Goal: Find specific page/section: Find specific page/section

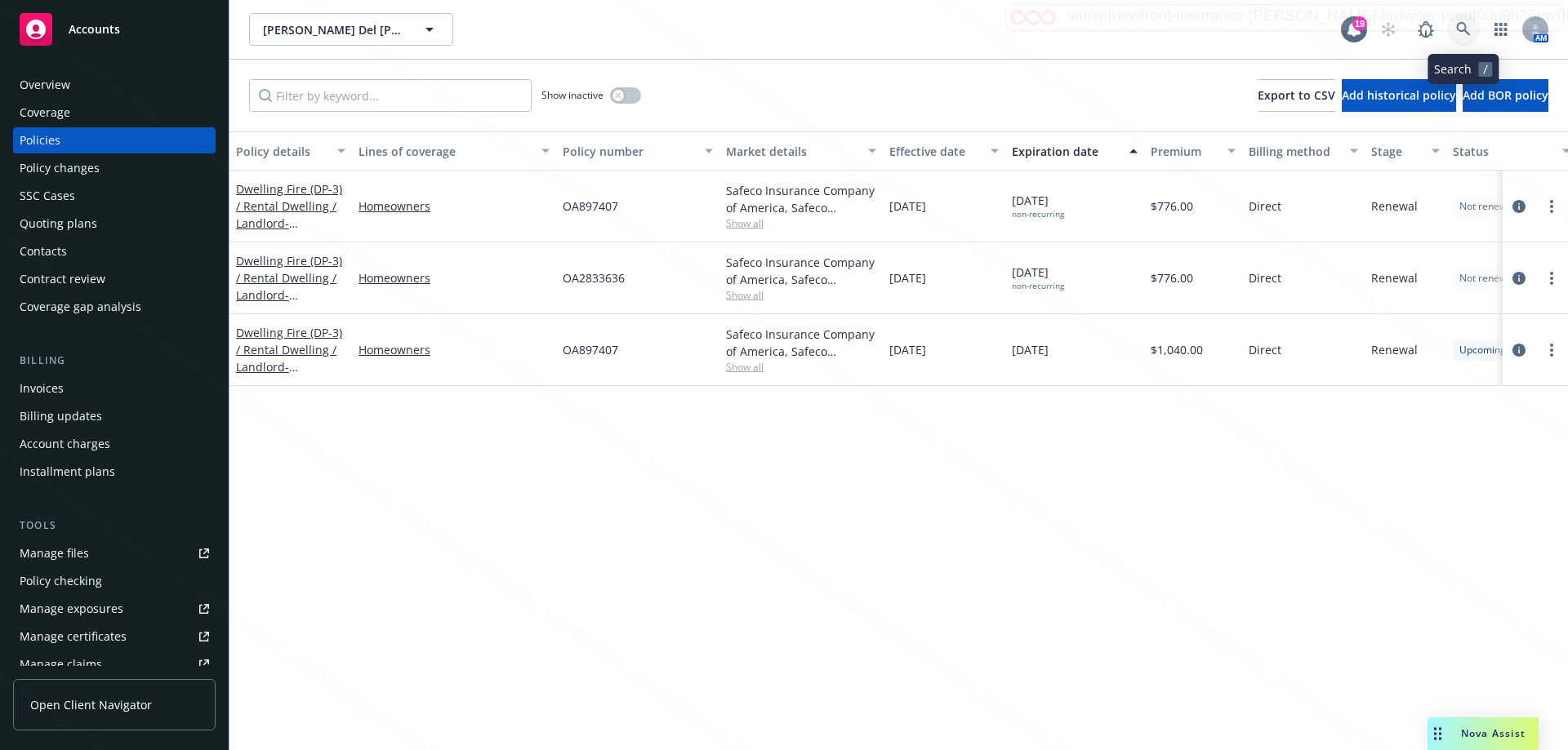
click at [1460, 29] on icon at bounding box center [1463, 30] width 15 height 15
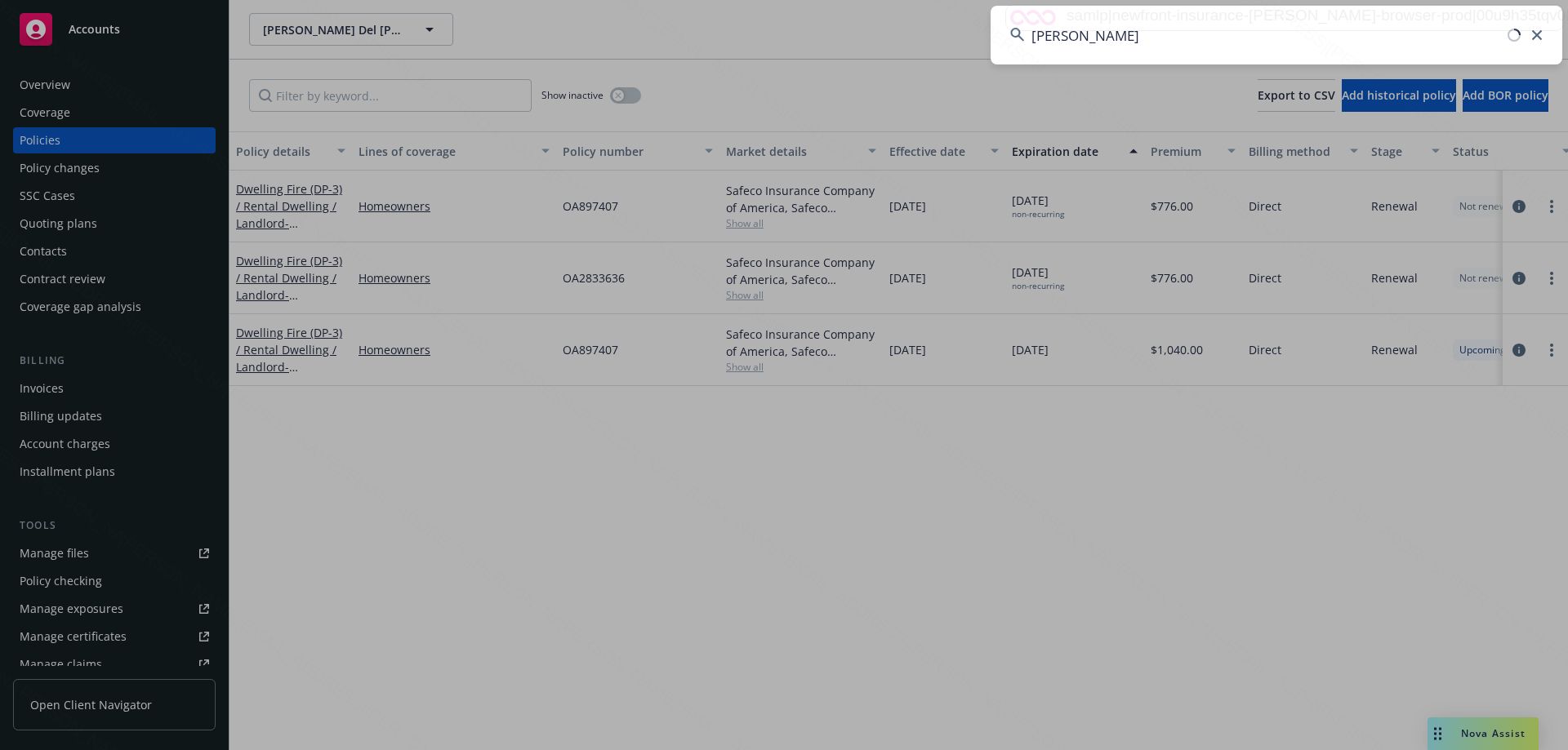
type input "[PERSON_NAME]"
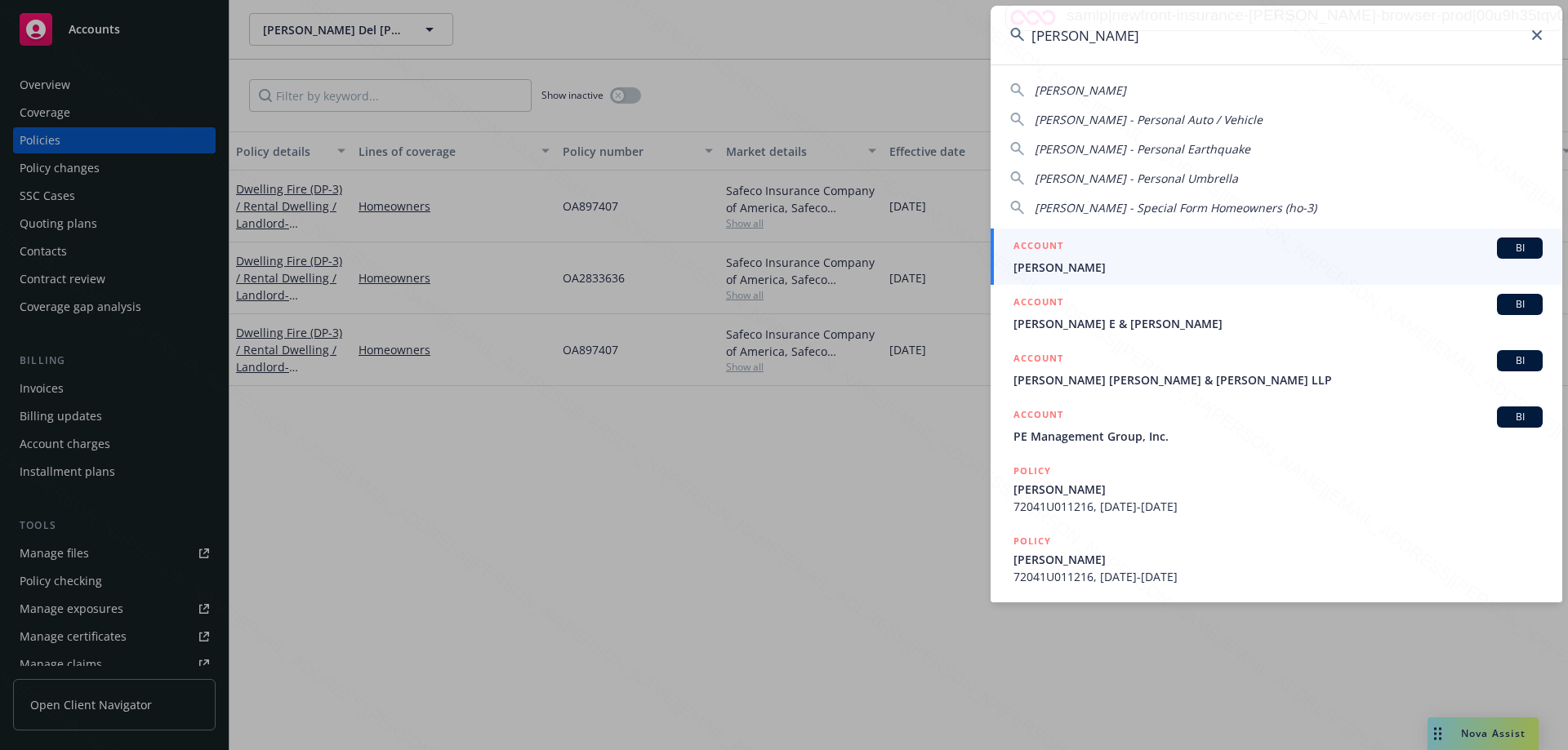
click at [1063, 264] on span "[PERSON_NAME]" at bounding box center [1278, 267] width 530 height 17
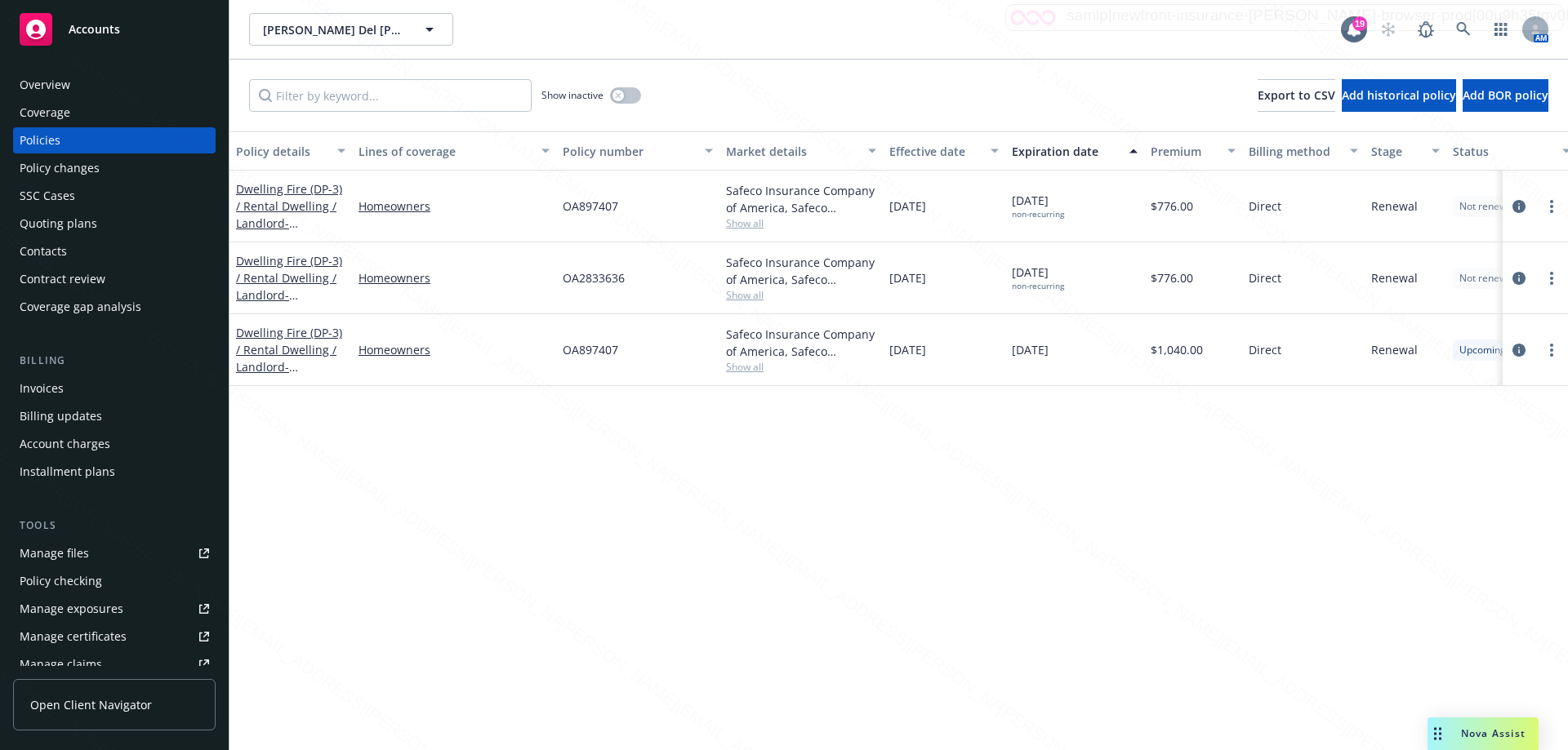
click at [54, 83] on div "Overview" at bounding box center [44, 85] width 50 height 26
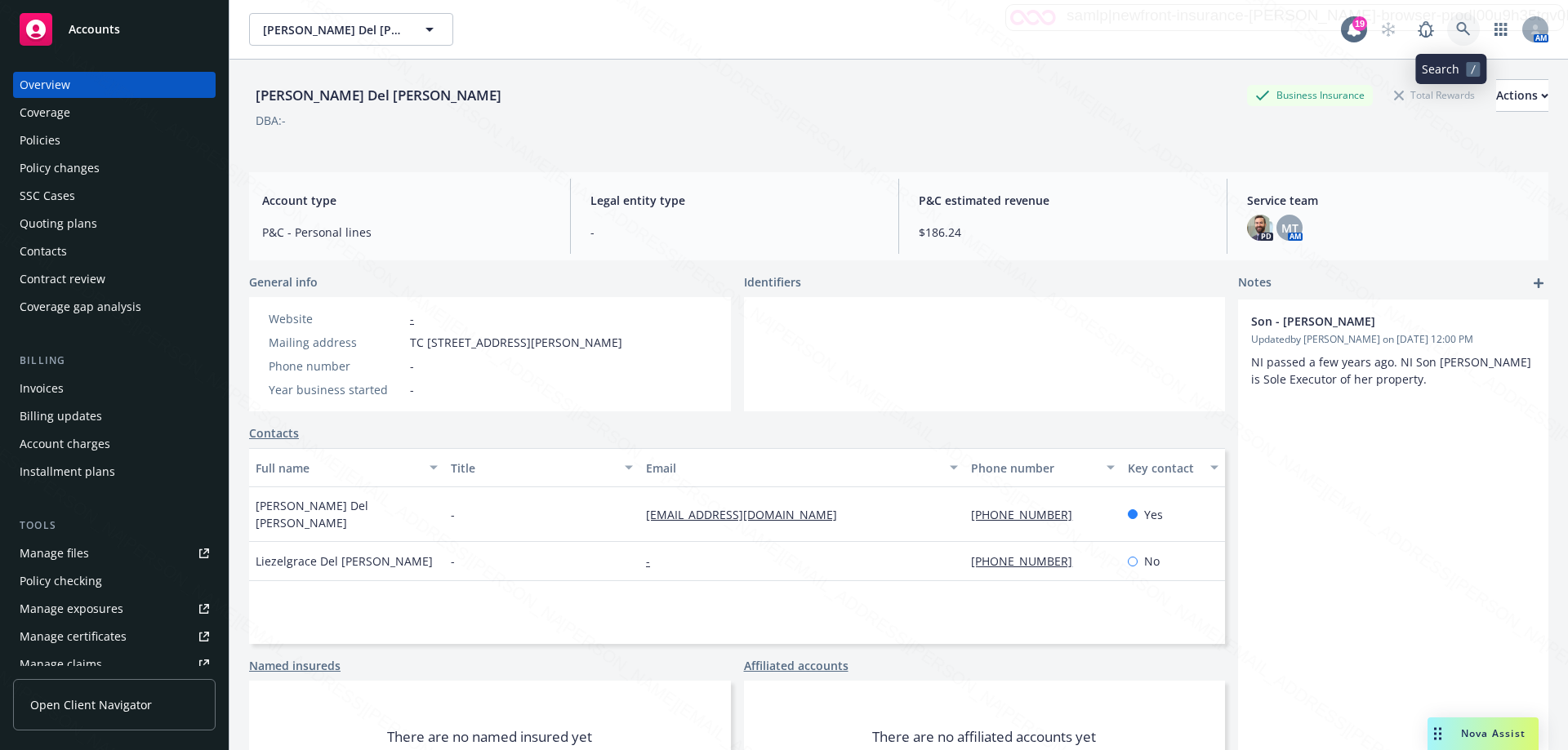
click at [1456, 29] on icon at bounding box center [1463, 30] width 15 height 15
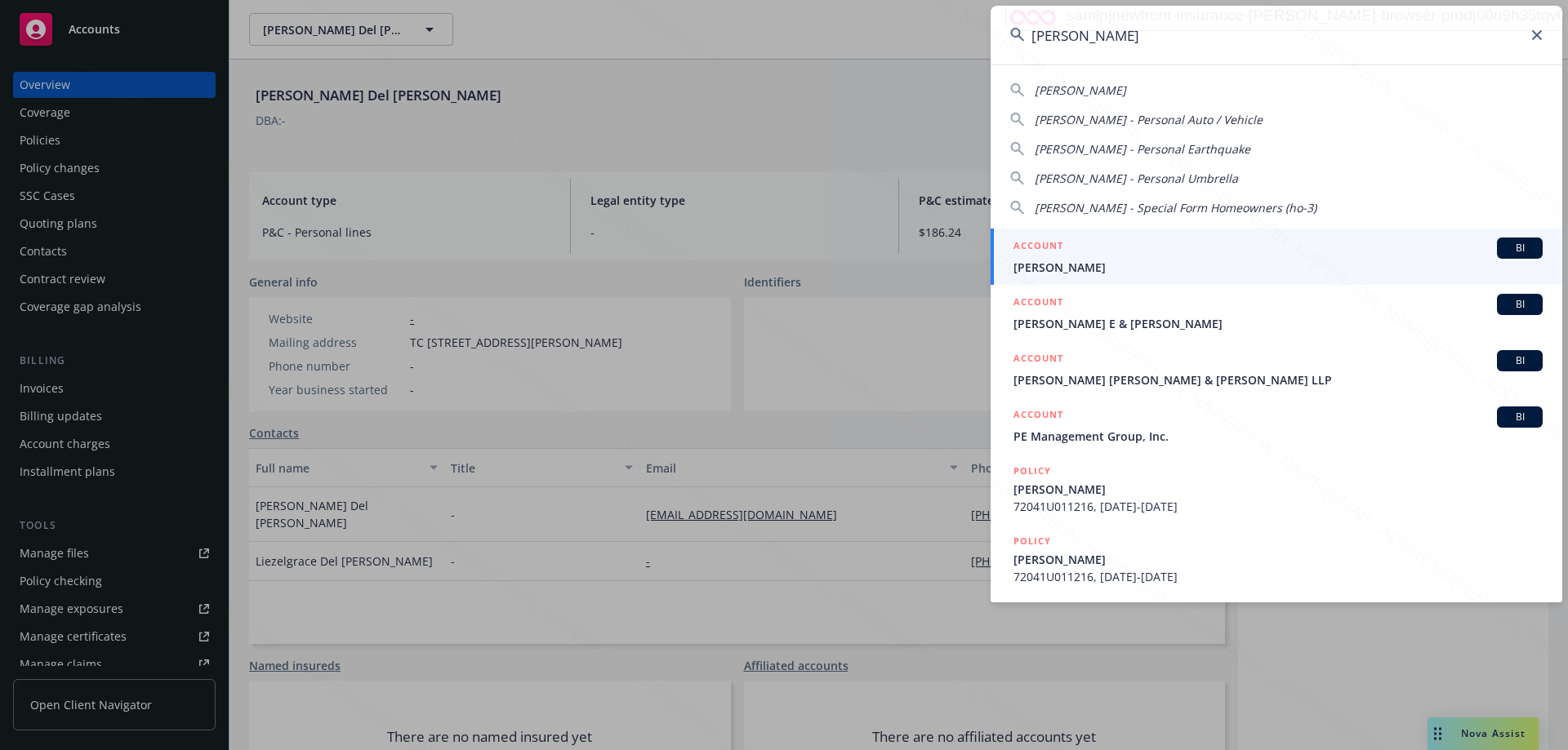
type input "[PERSON_NAME]"
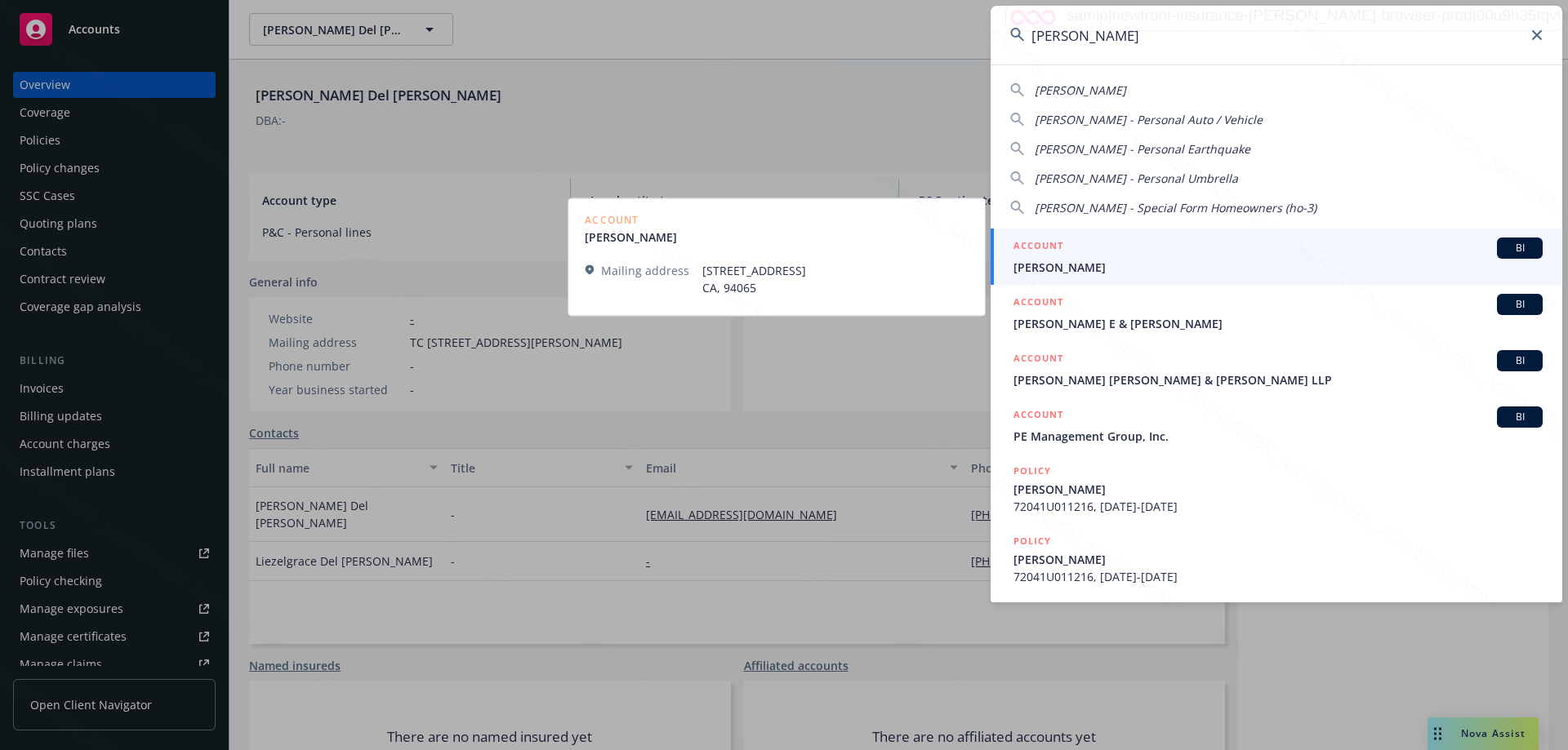
click at [1030, 271] on span "[PERSON_NAME]" at bounding box center [1278, 267] width 530 height 17
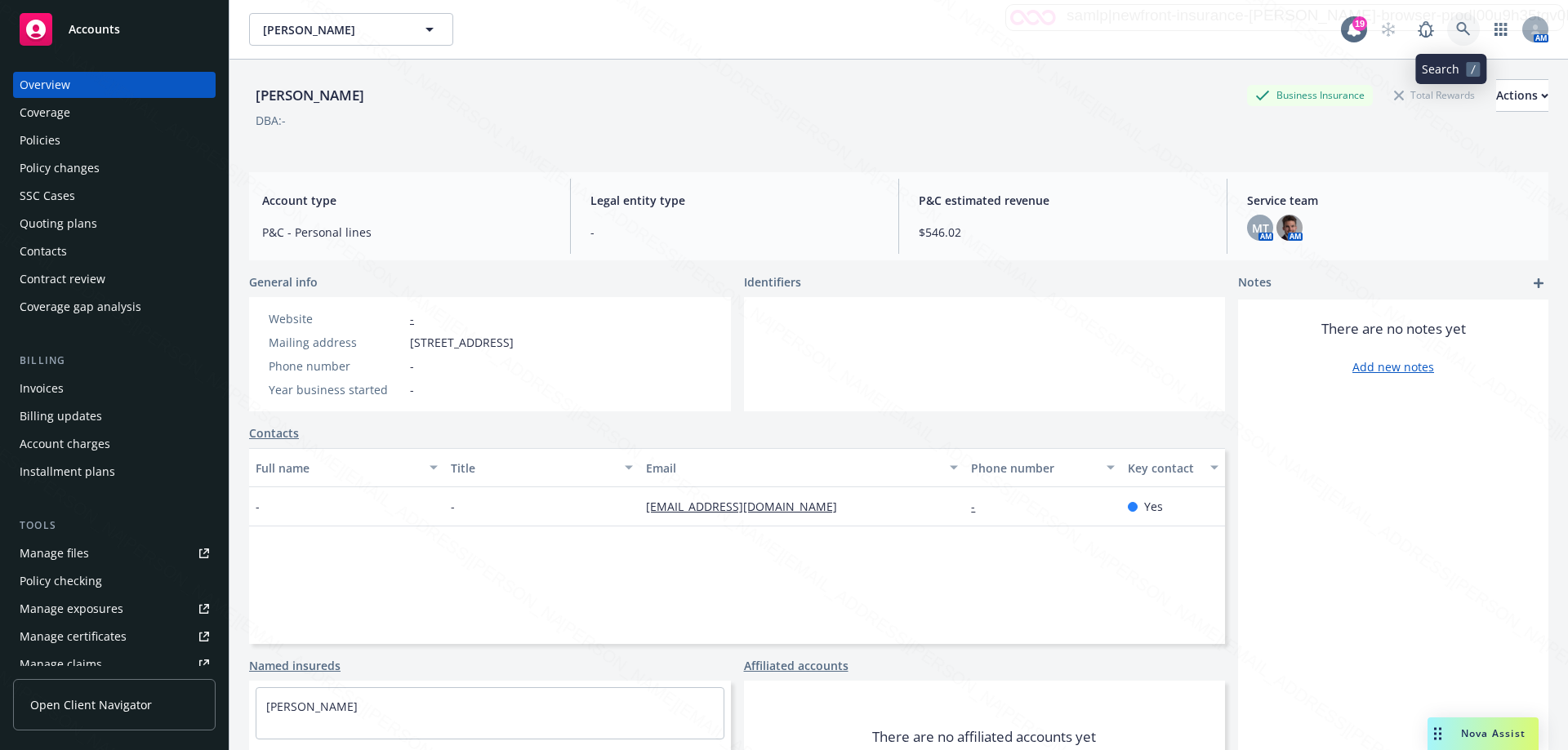
click at [1457, 30] on icon at bounding box center [1463, 30] width 15 height 15
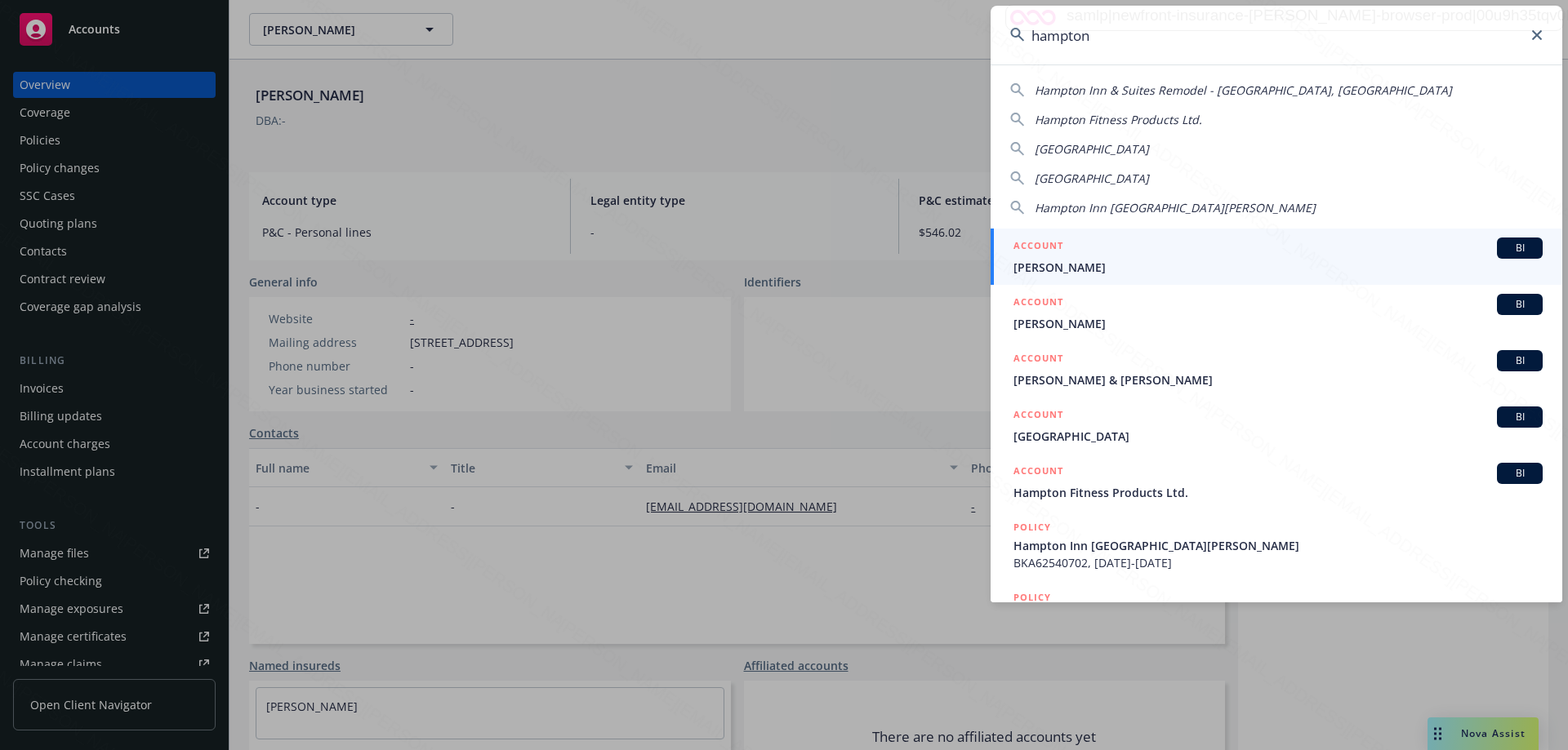
type input "hampton"
click at [1068, 269] on span "[PERSON_NAME]" at bounding box center [1278, 267] width 530 height 17
